Goal: Navigation & Orientation: Find specific page/section

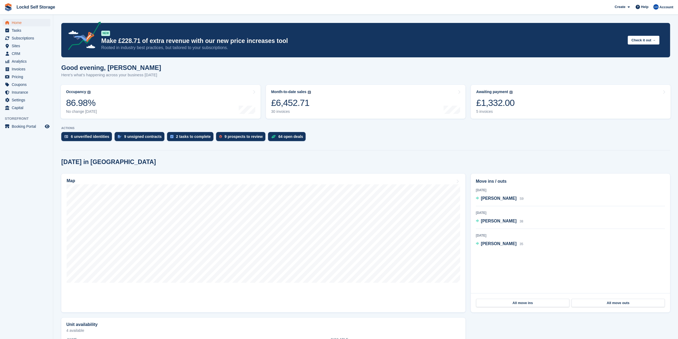
click at [499, 149] on div at bounding box center [365, 149] width 609 height 2
drag, startPoint x: 582, startPoint y: 2, endPoint x: 389, endPoint y: 146, distance: 240.5
click at [390, 146] on section "NEW Make £228.71 of extra revenue with our new price increases tool Rooted in i…" at bounding box center [365, 203] width 625 height 406
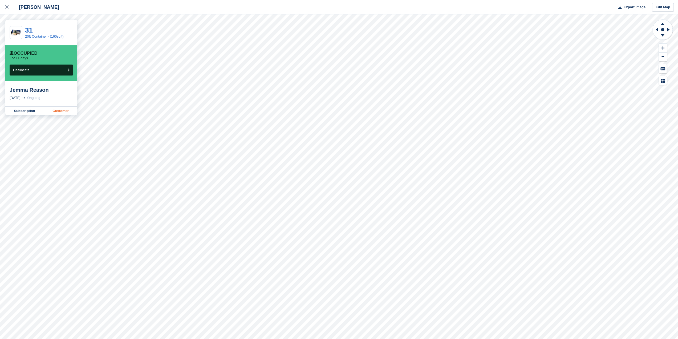
click at [65, 108] on link "Customer" at bounding box center [60, 111] width 33 height 9
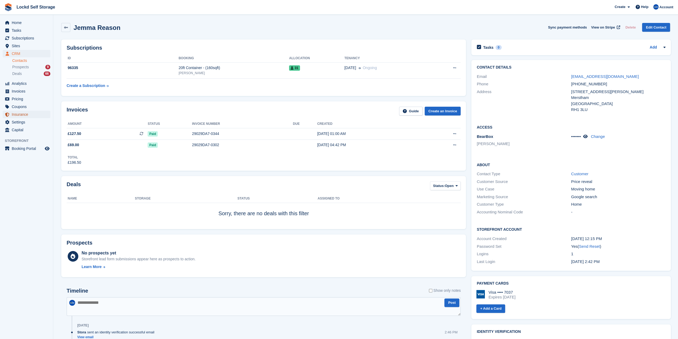
click at [21, 116] on span "Insurance" at bounding box center [28, 114] width 32 height 7
click at [170, 70] on div "96335" at bounding box center [123, 68] width 112 height 6
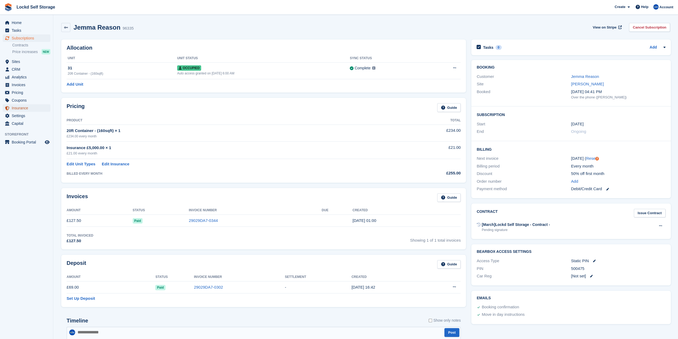
click at [34, 106] on span "Insurance" at bounding box center [28, 107] width 32 height 7
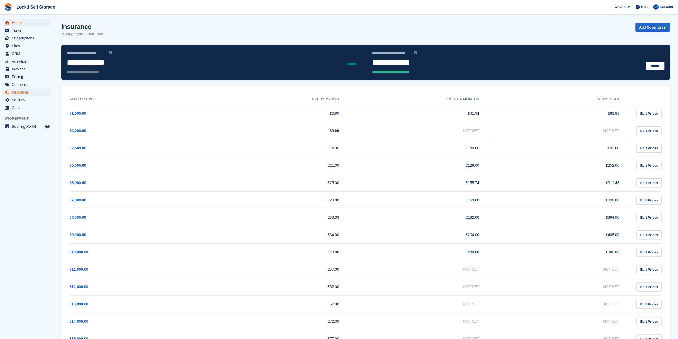
click at [13, 24] on span "Home" at bounding box center [28, 22] width 32 height 7
